Goal: Find specific page/section: Find specific page/section

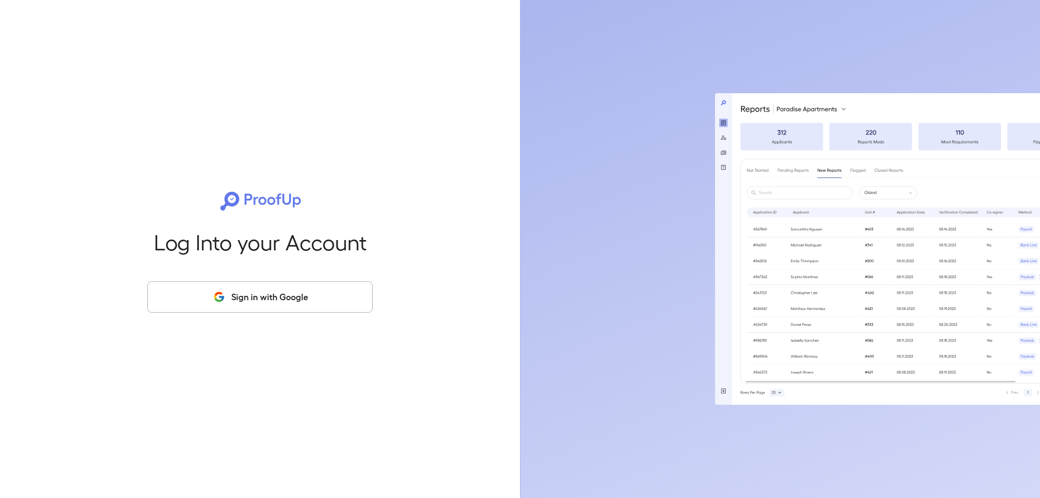
click at [270, 300] on button "Sign in with Google" at bounding box center [259, 296] width 225 height 31
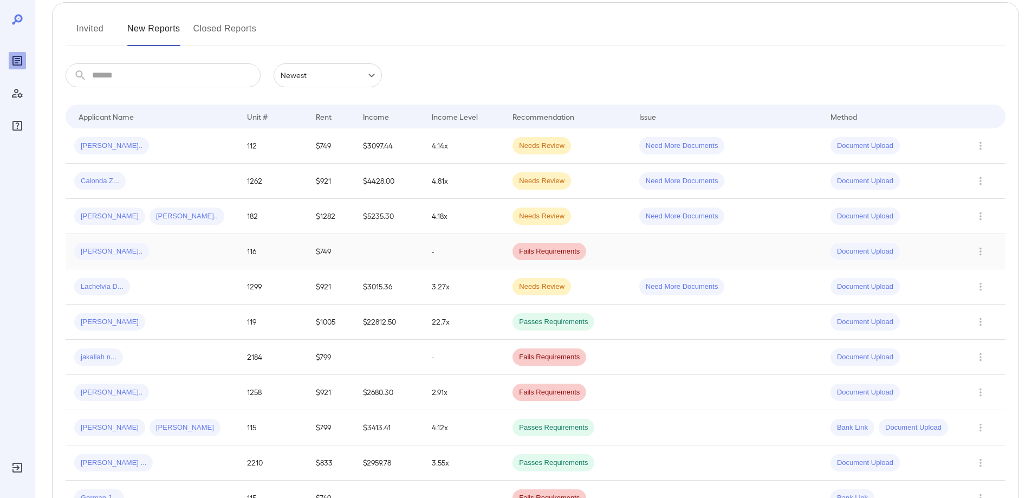
scroll to position [108, 0]
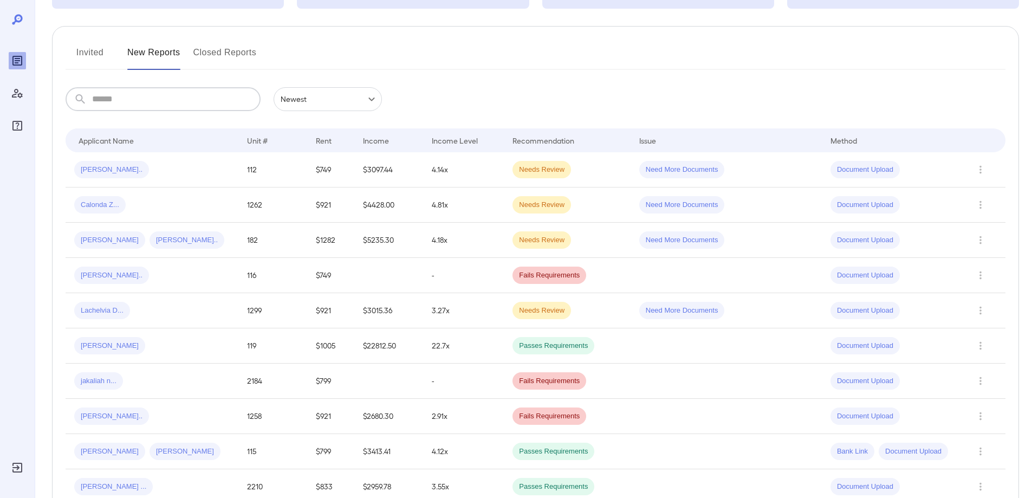
click at [127, 109] on input "text" at bounding box center [176, 99] width 169 height 24
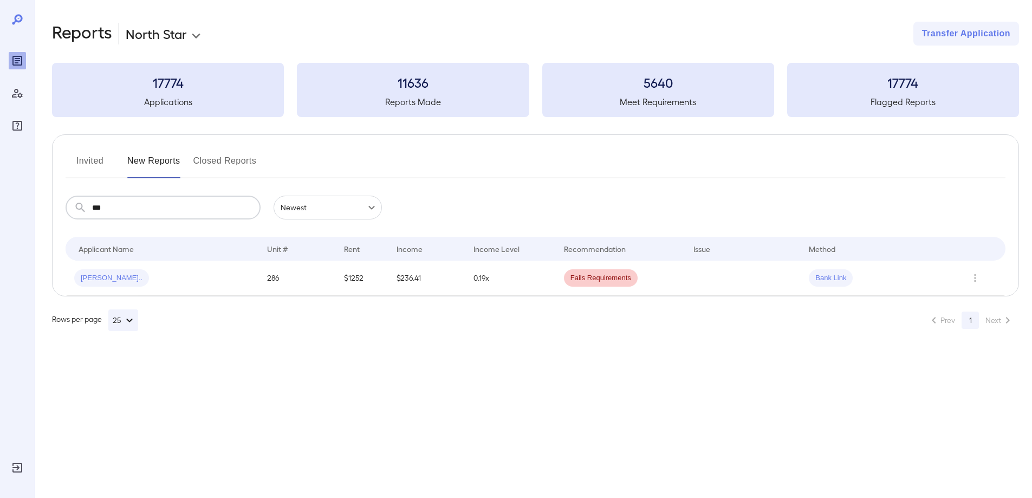
scroll to position [0, 0]
type input "***"
click at [264, 268] on td "286" at bounding box center [299, 278] width 78 height 35
